Goal: Information Seeking & Learning: Learn about a topic

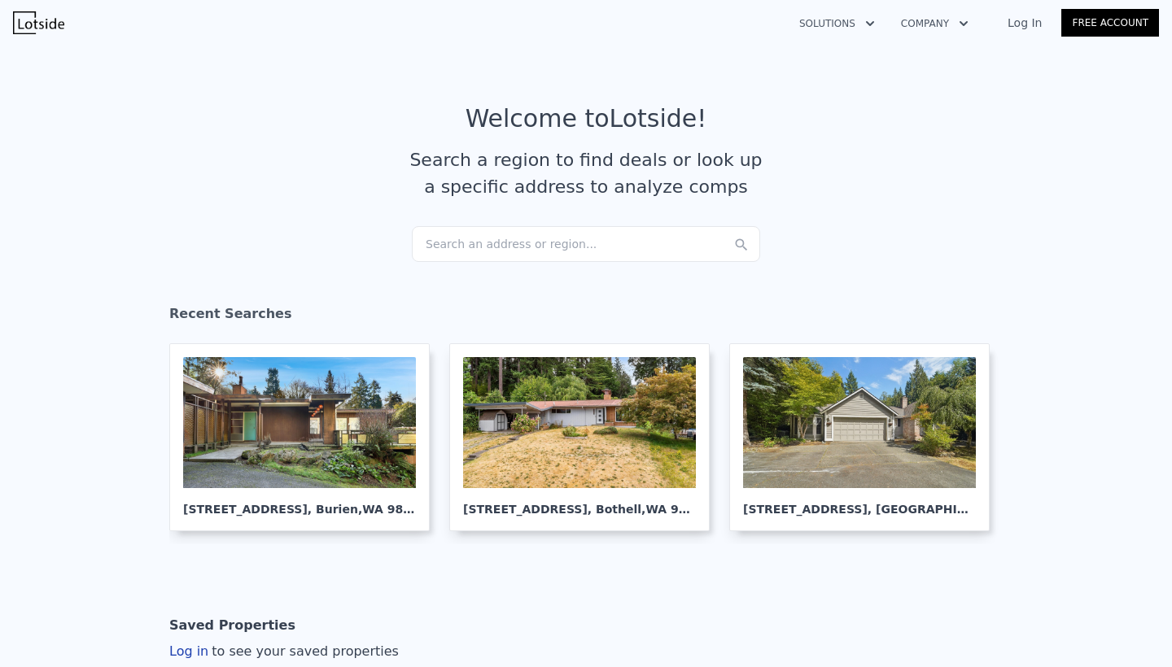
click at [530, 252] on div "Search an address or region..." at bounding box center [586, 244] width 348 height 36
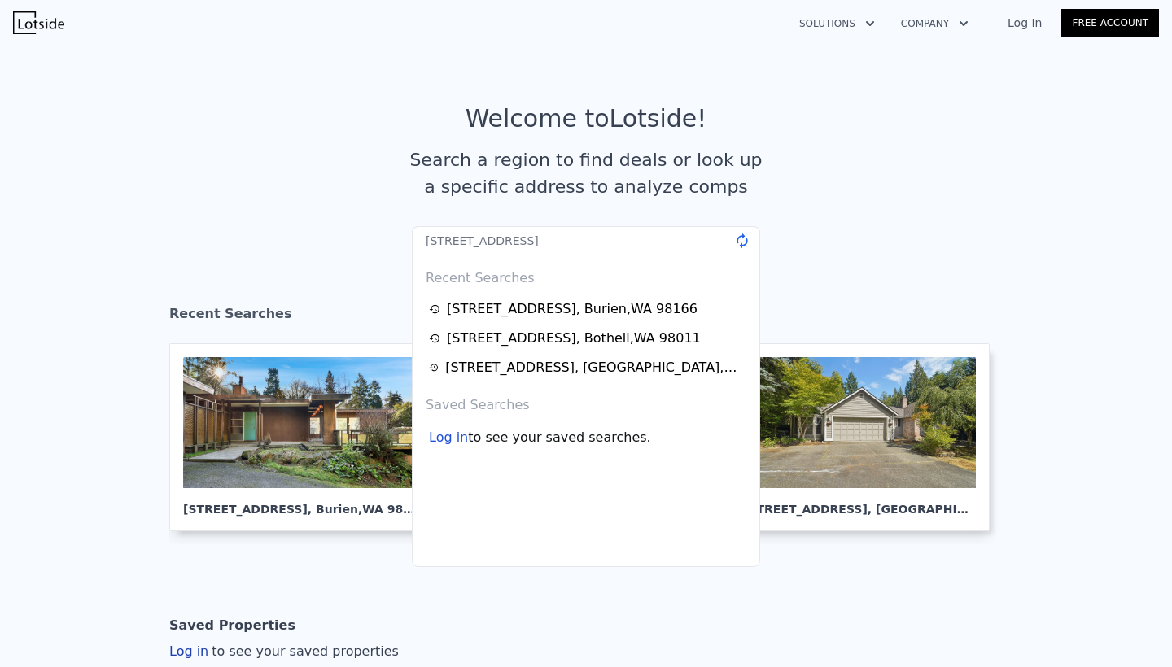
type input "4038 34th Ave SW, Seattle, WA 98126"
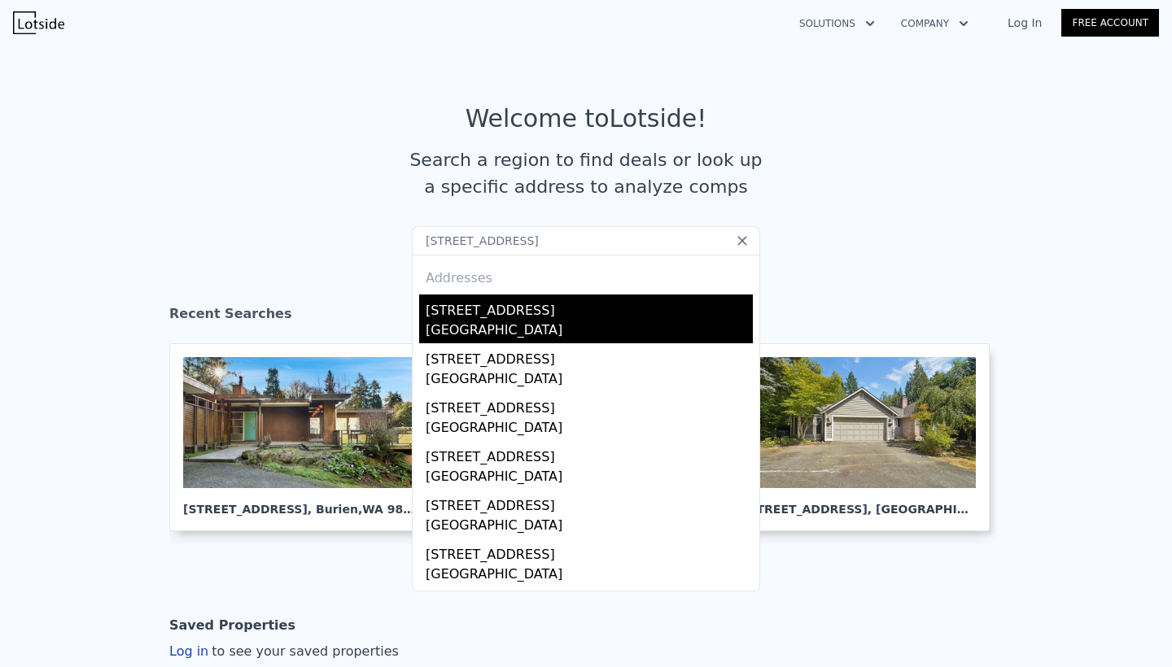
click at [536, 305] on div "[STREET_ADDRESS]" at bounding box center [589, 308] width 327 height 26
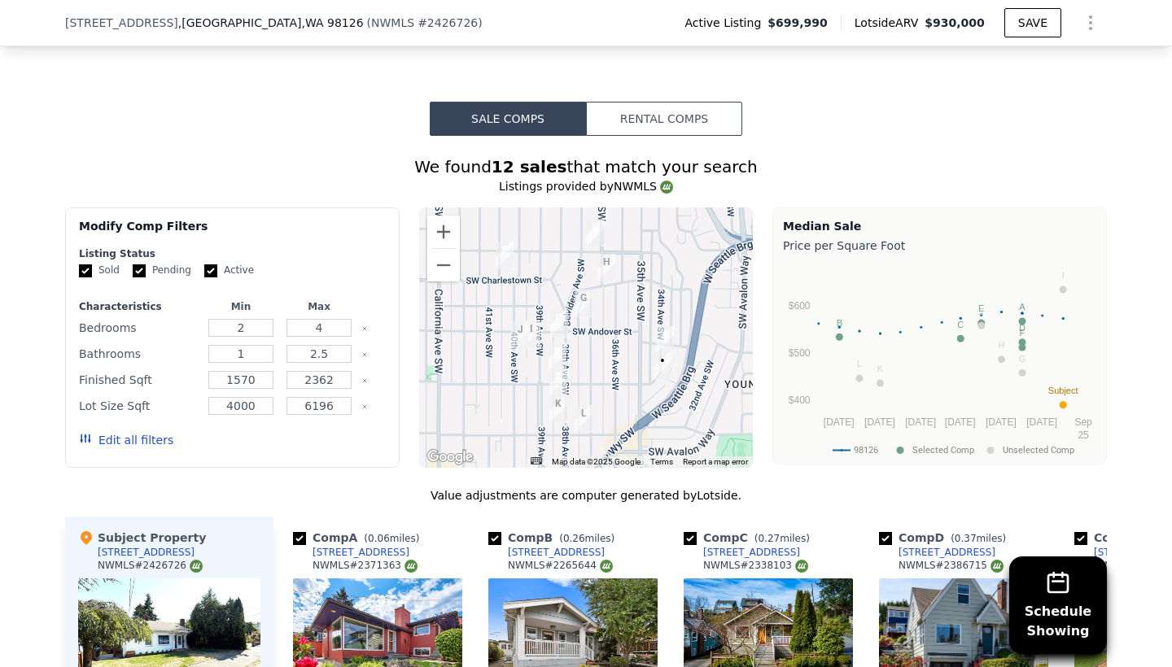
scroll to position [1499, 0]
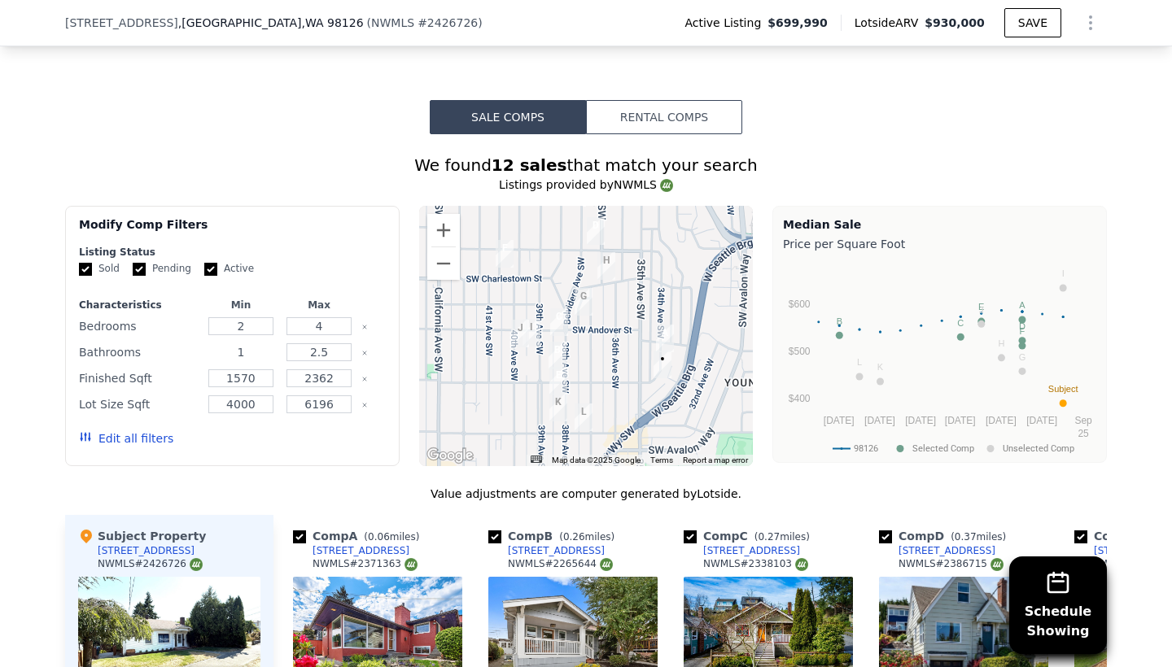
click at [265, 352] on input "1" at bounding box center [240, 353] width 64 height 18
type input "2"
click at [353, 270] on div "Sold Pending Active" at bounding box center [232, 269] width 307 height 14
click at [333, 326] on input "4" at bounding box center [319, 326] width 64 height 18
type input "3"
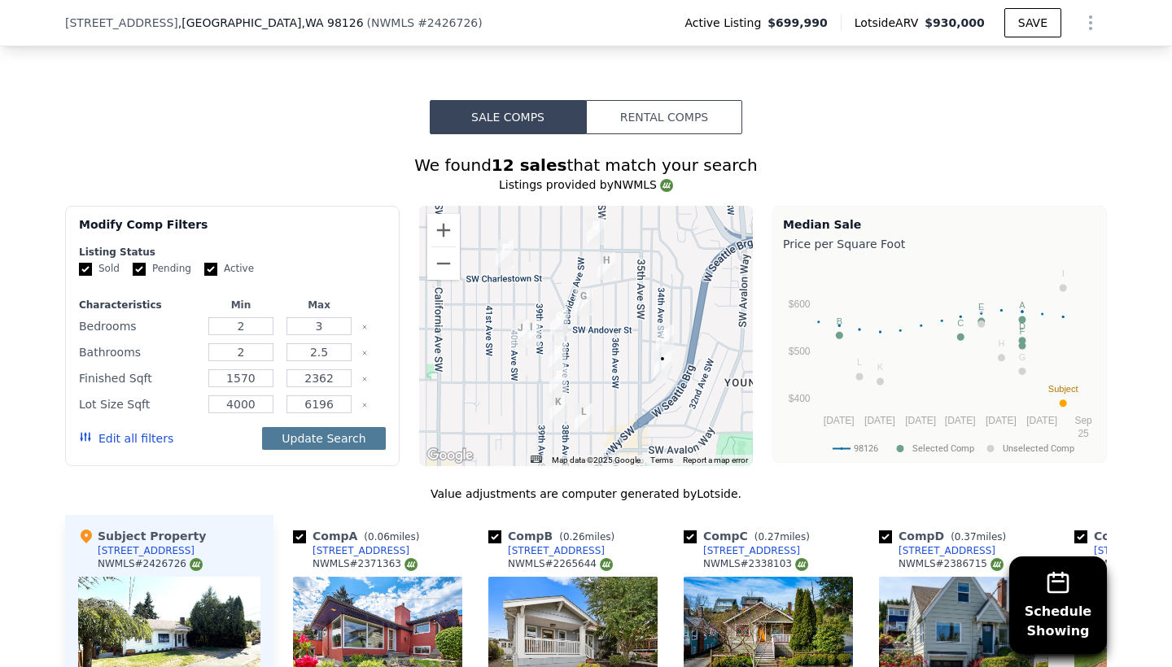
click at [330, 435] on button "Update Search" at bounding box center [323, 438] width 123 height 23
checkbox input "false"
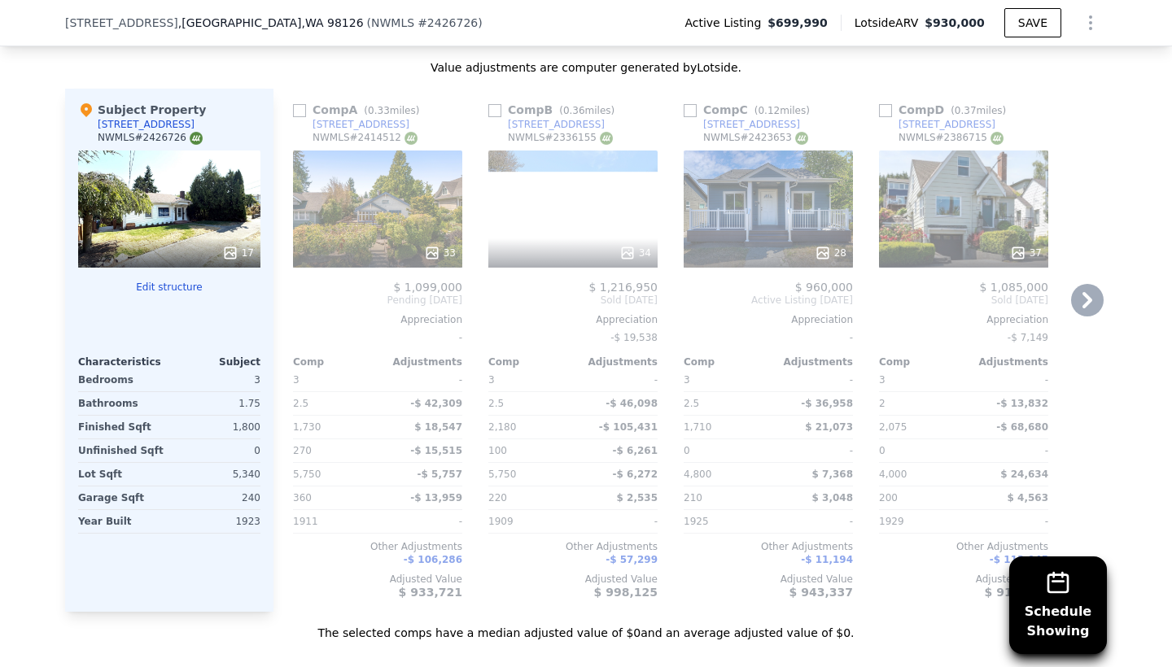
scroll to position [1928, 0]
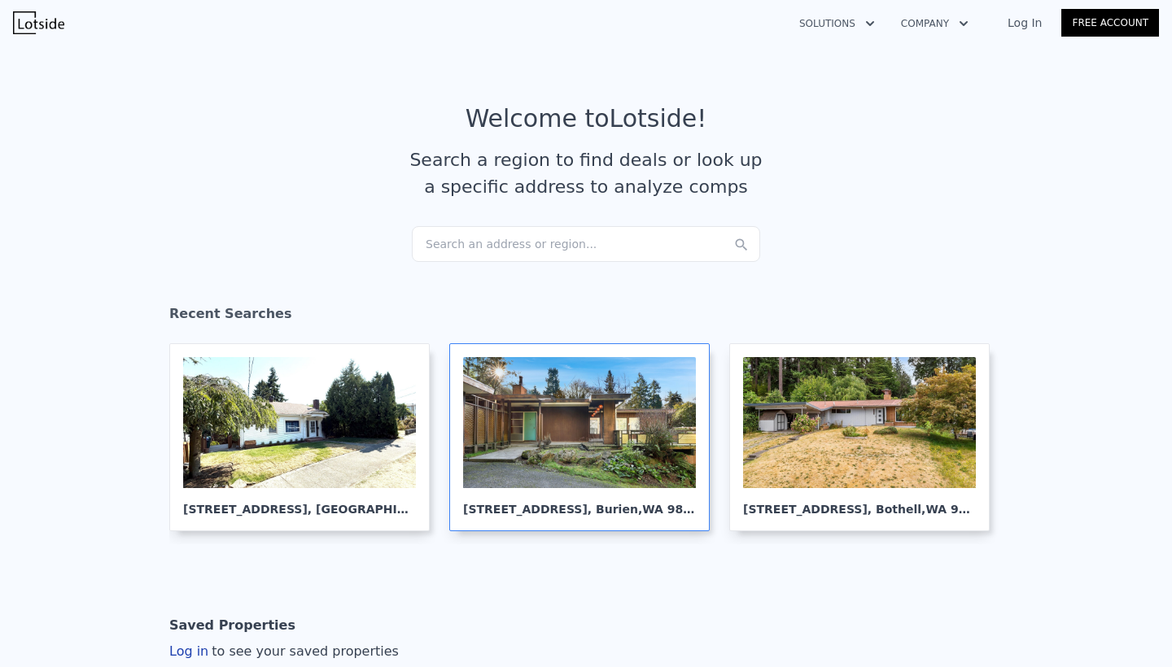
click at [556, 422] on div at bounding box center [579, 422] width 233 height 131
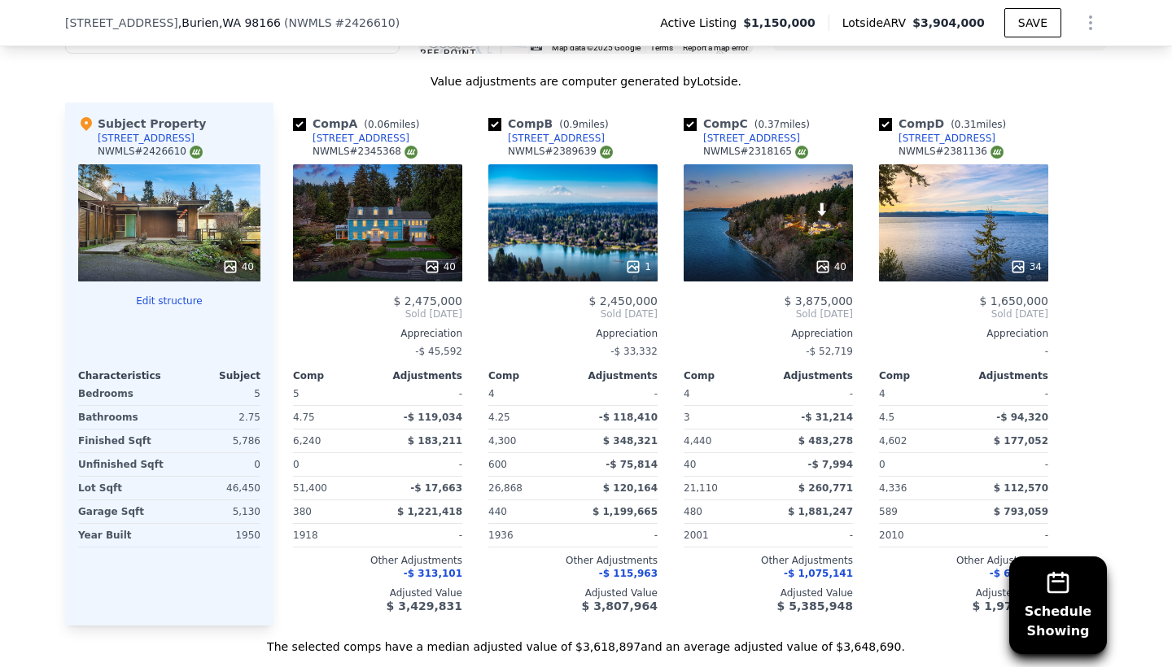
scroll to position [1621, 0]
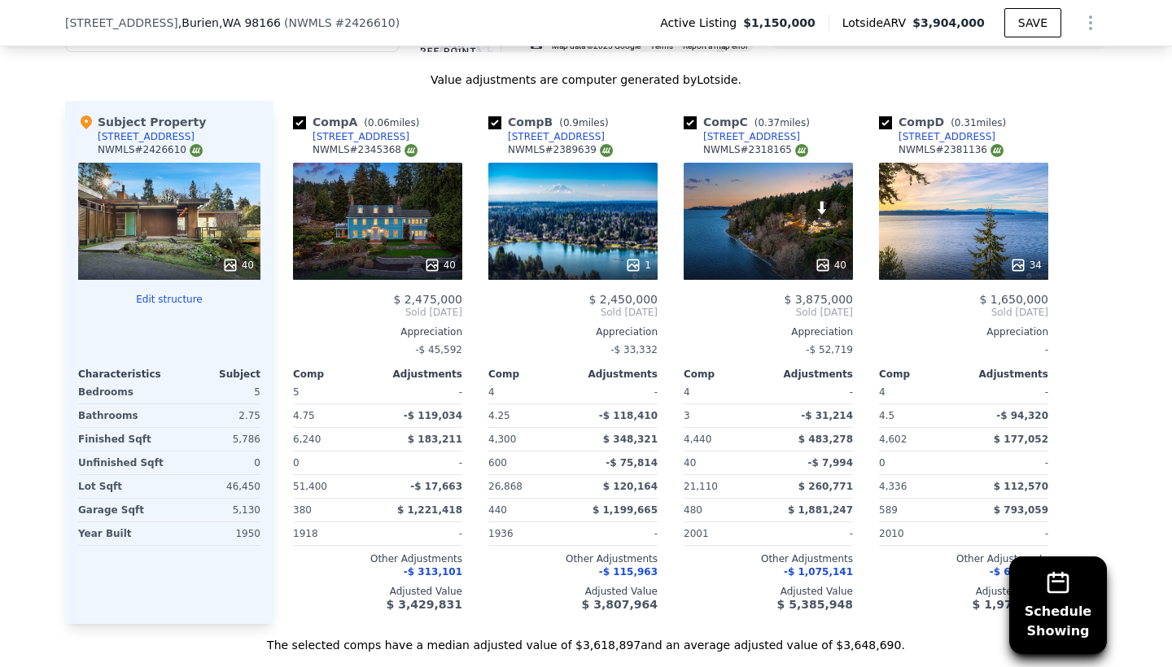
click at [164, 243] on div "40" at bounding box center [169, 221] width 182 height 117
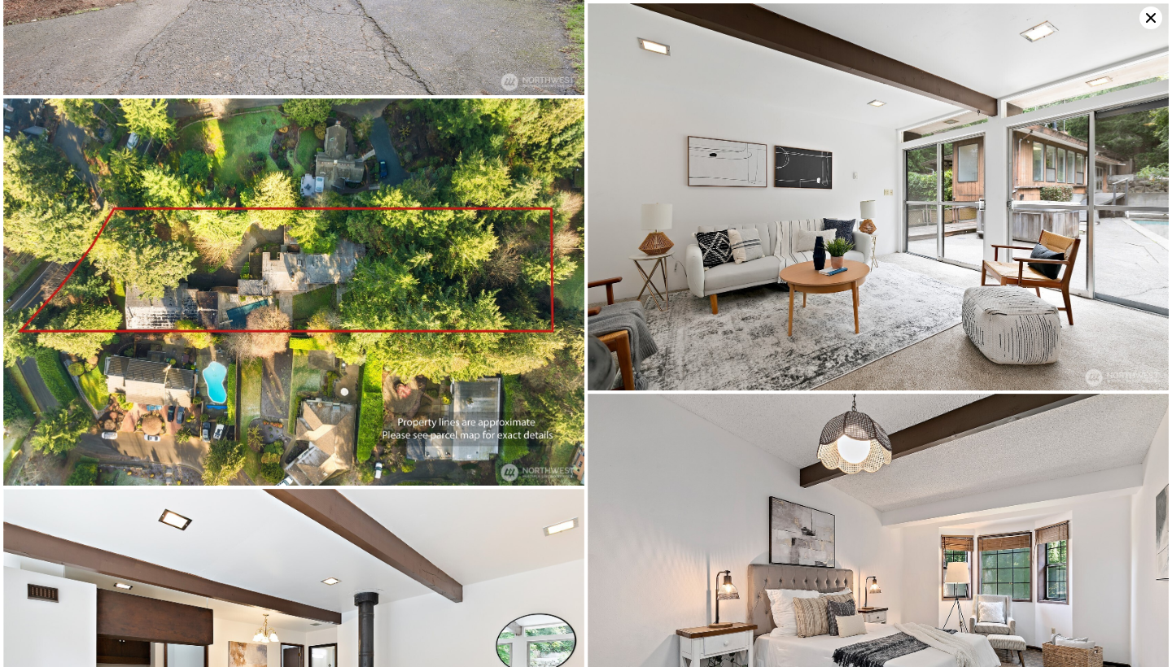
scroll to position [6251, 0]
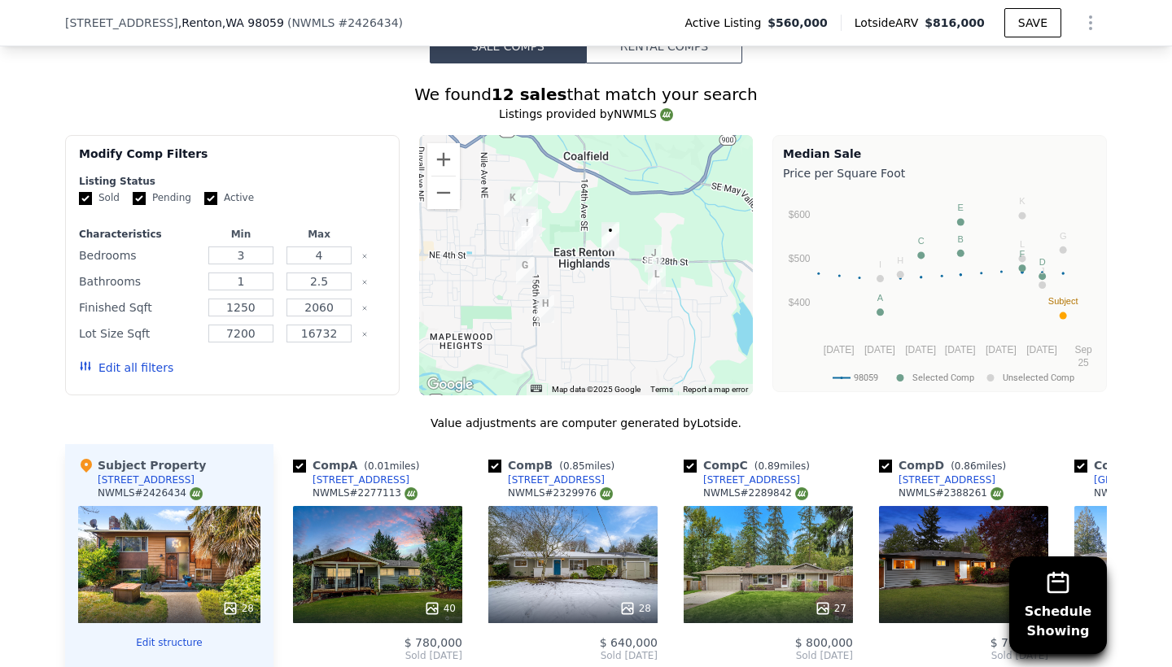
scroll to position [1257, 0]
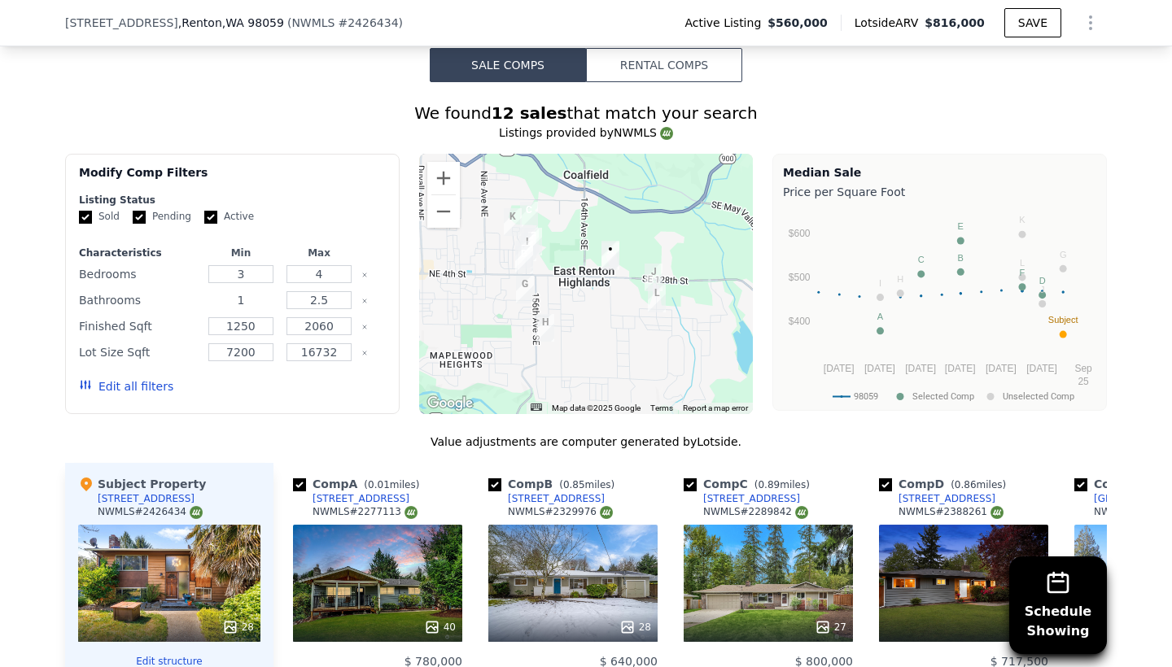
click at [259, 304] on input "1" at bounding box center [240, 300] width 64 height 18
type input "2"
click at [330, 392] on button "Update Search" at bounding box center [323, 386] width 123 height 23
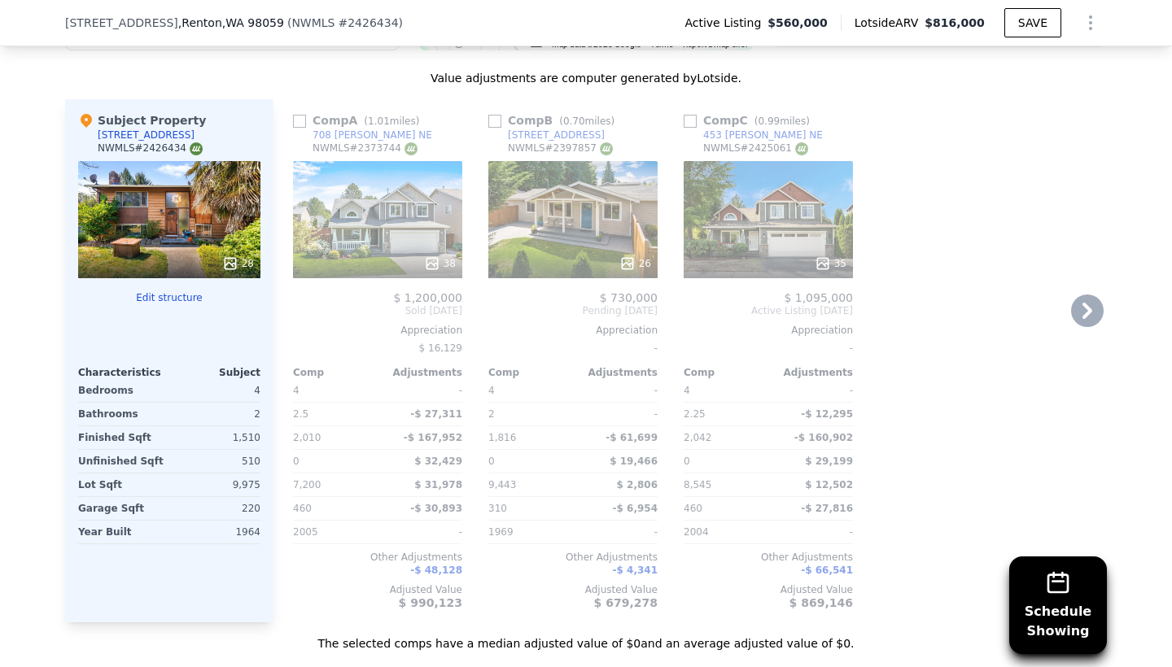
scroll to position [1629, 0]
